Goal: Unclear: Browse casually

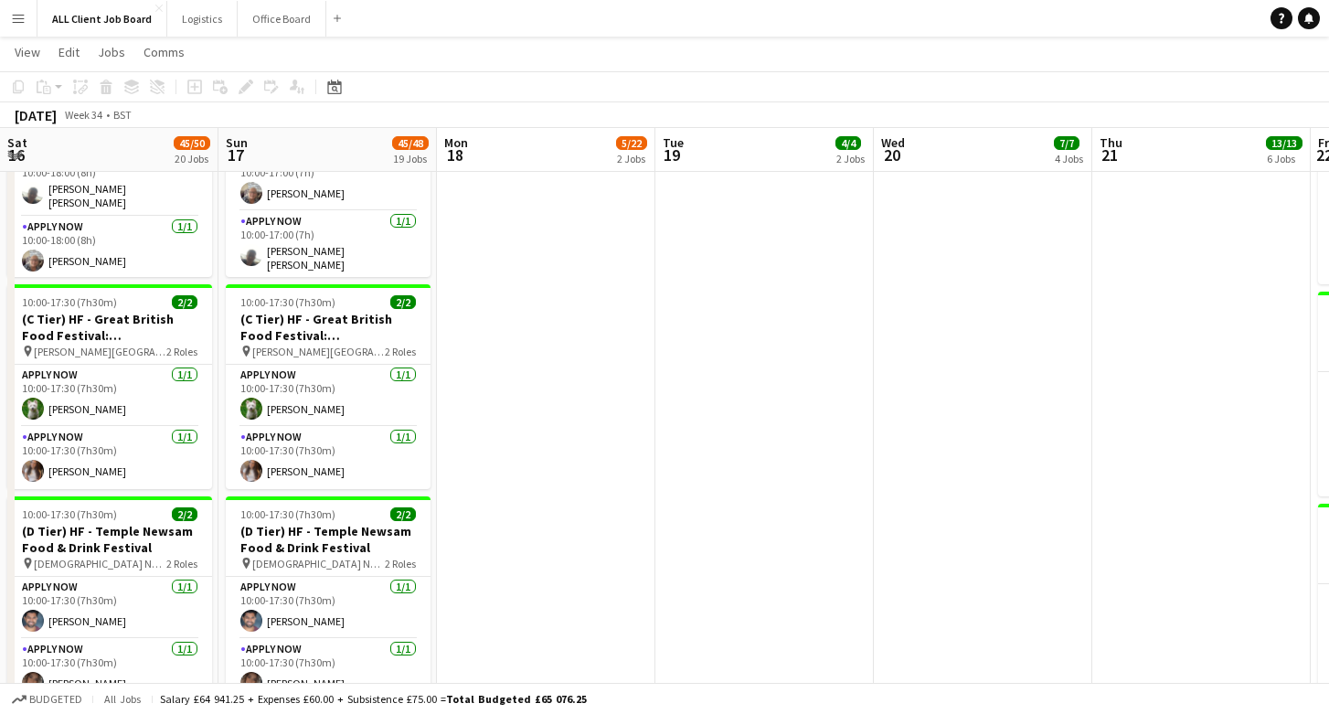
scroll to position [0, 858]
